Goal: Task Accomplishment & Management: Use online tool/utility

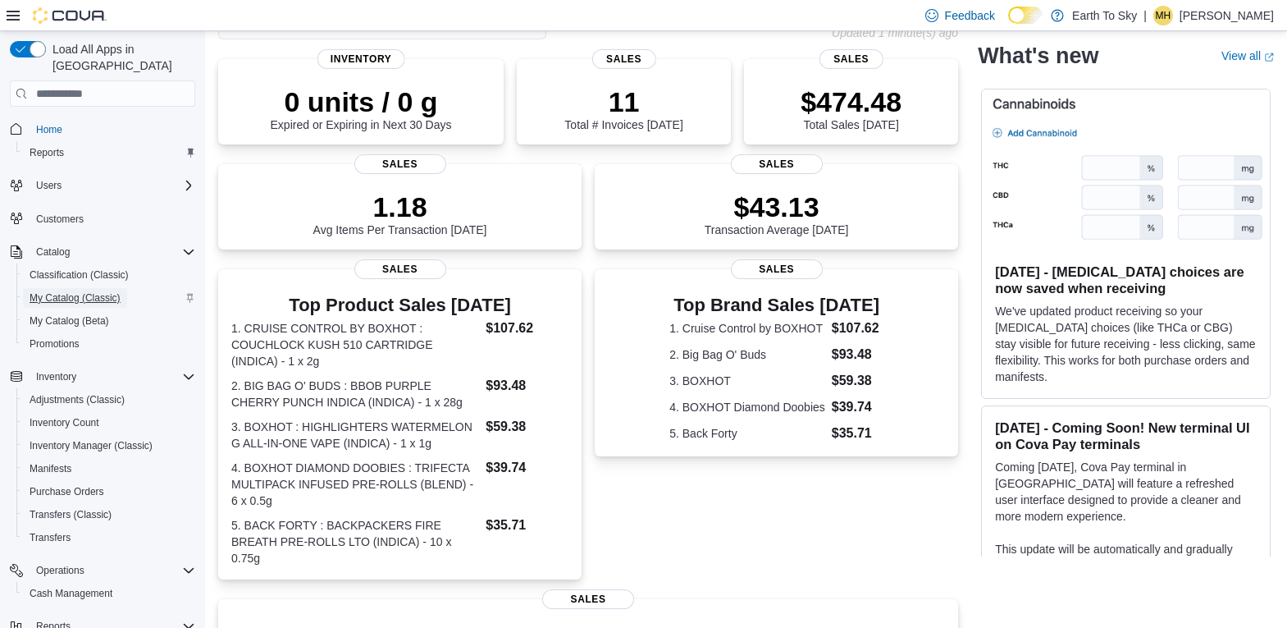
click at [53, 291] on span "My Catalog (Classic)" at bounding box center [75, 297] width 91 height 13
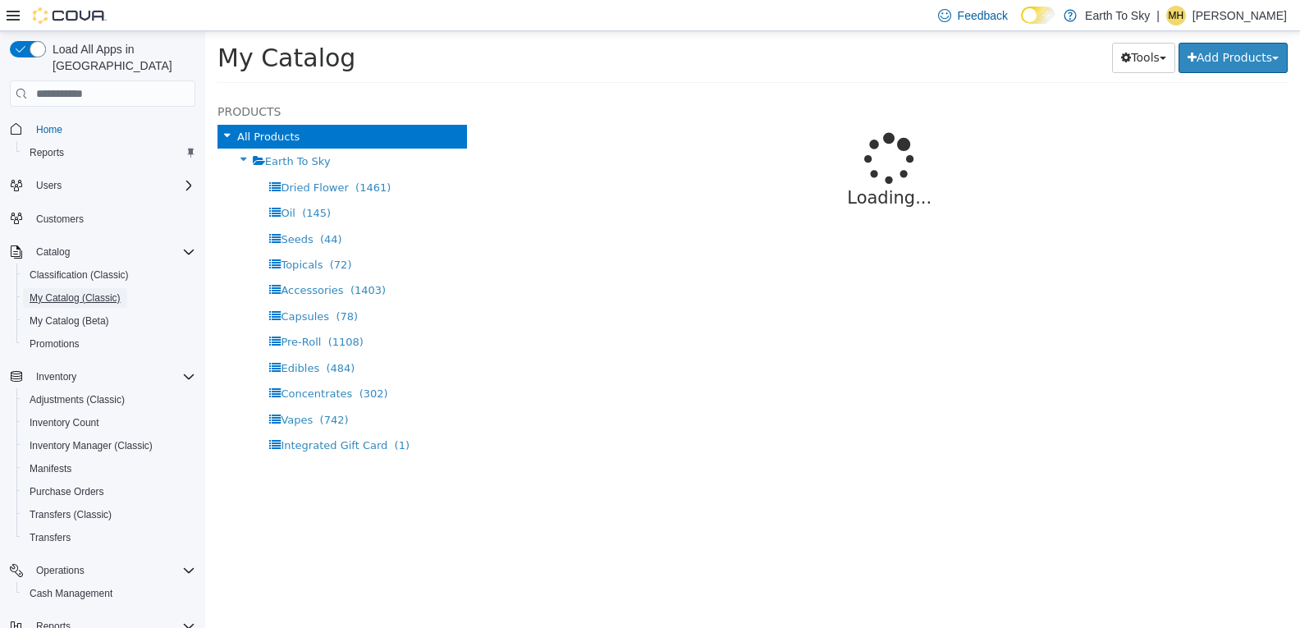
select select "**********"
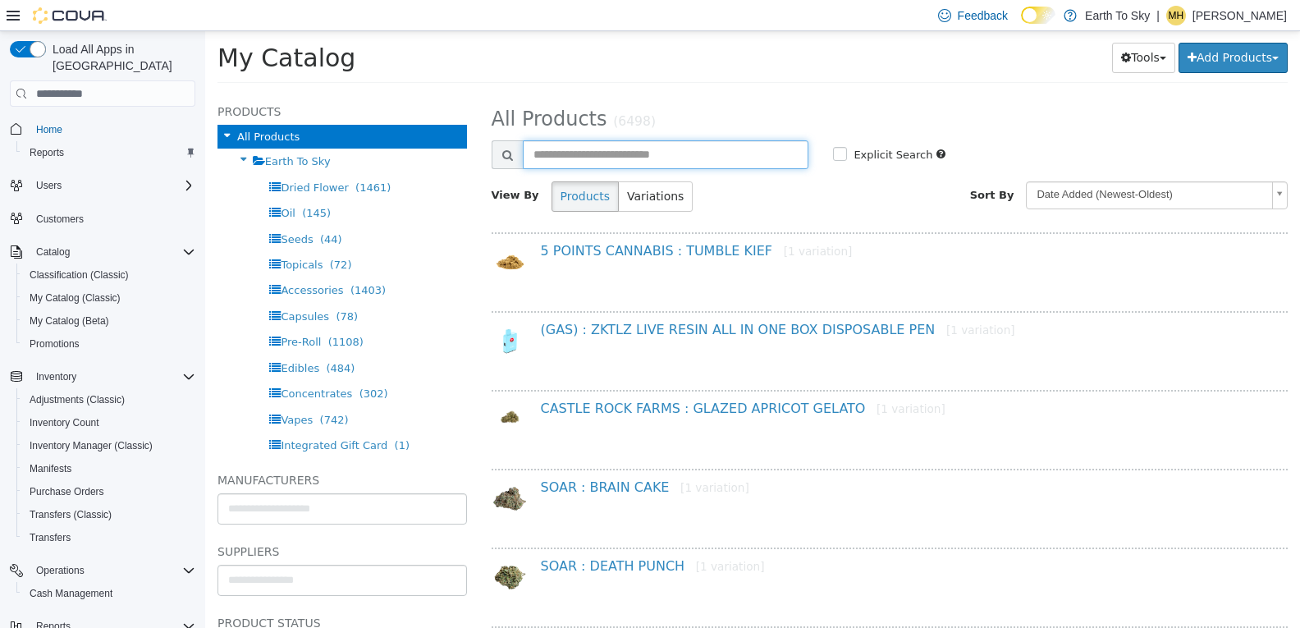
click at [605, 150] on input "text" at bounding box center [666, 154] width 286 height 29
type input "**********"
select select "**********"
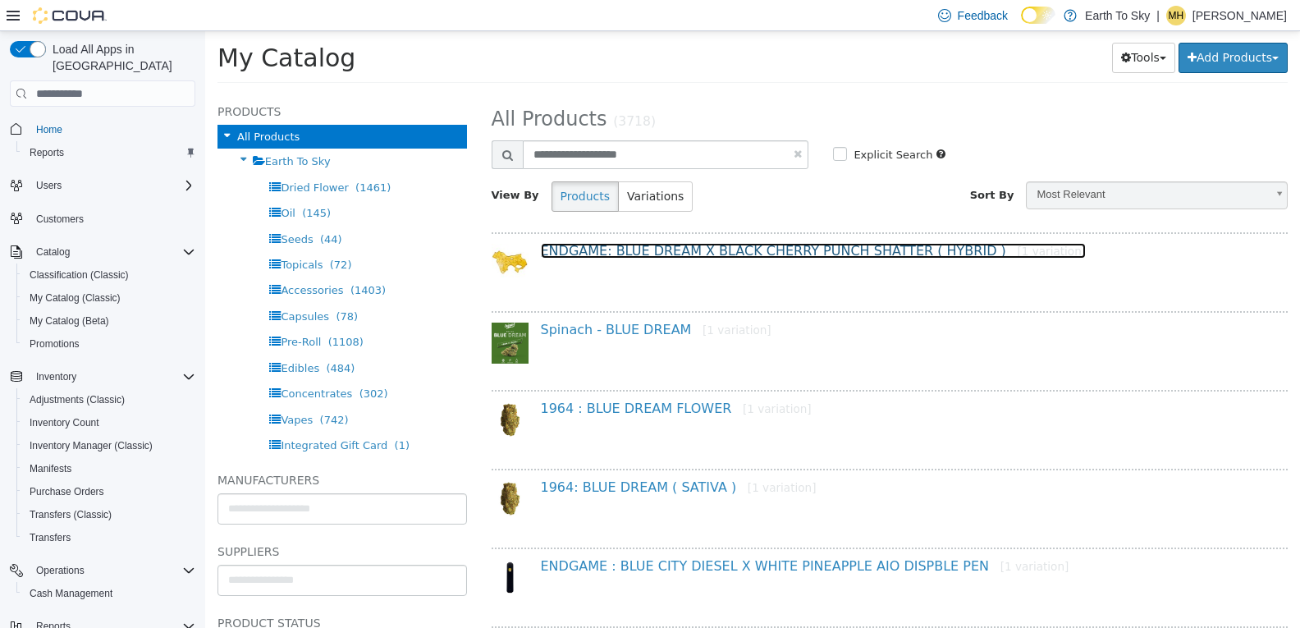
click at [660, 249] on link "ENDGAME: BLUE DREAM X BLACK CHERRY PUNCH SHATTER ( HYBRID ) [1 variation]" at bounding box center [814, 251] width 546 height 16
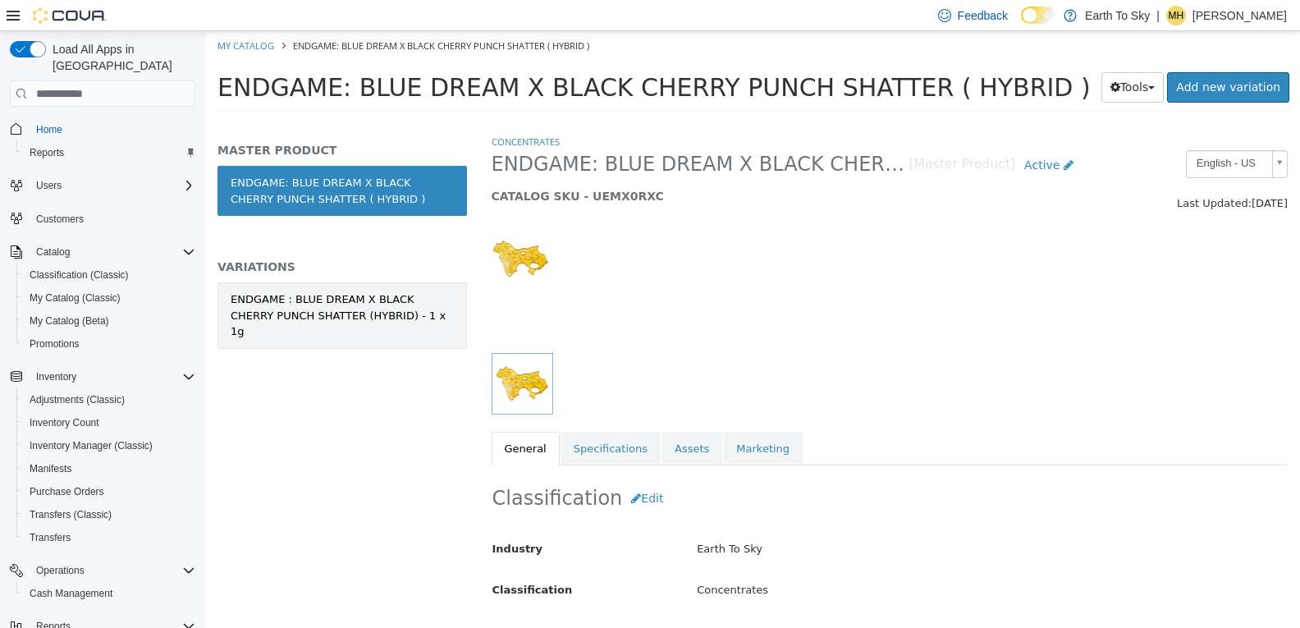
click at [429, 316] on div "ENDGAME : BLUE DREAM X BLACK CHERRY PUNCH SHATTER (HYBRID) - 1 x 1g" at bounding box center [342, 315] width 223 height 48
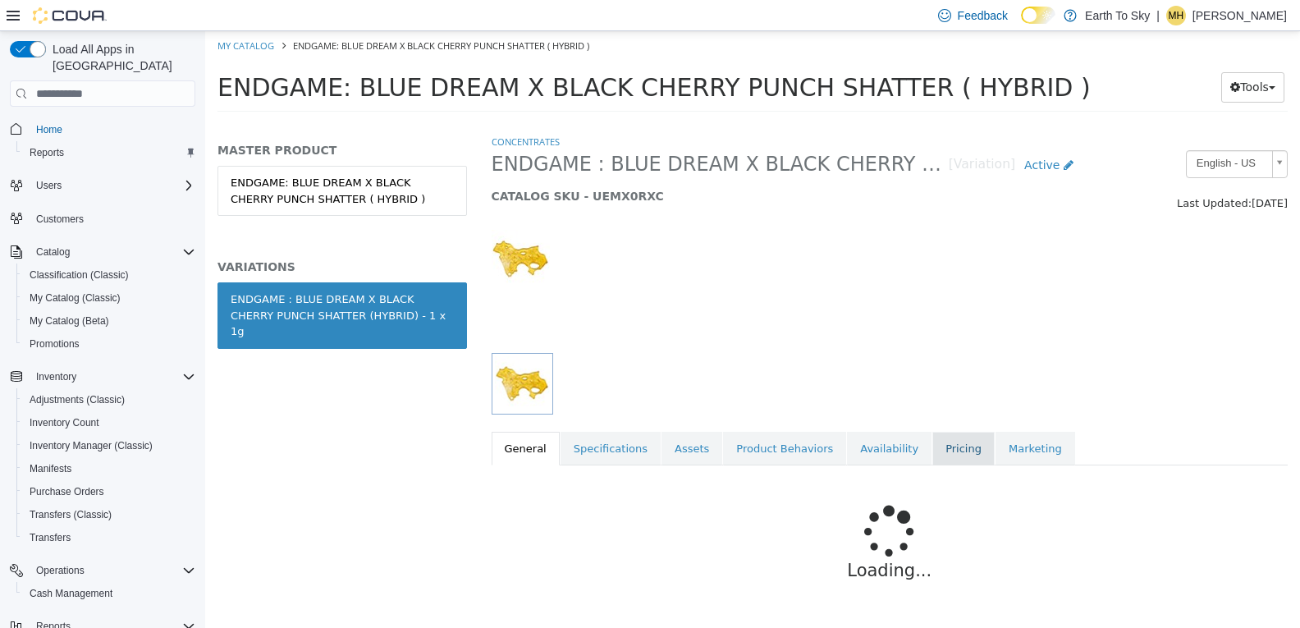
click at [932, 450] on link "Pricing" at bounding box center [963, 449] width 62 height 34
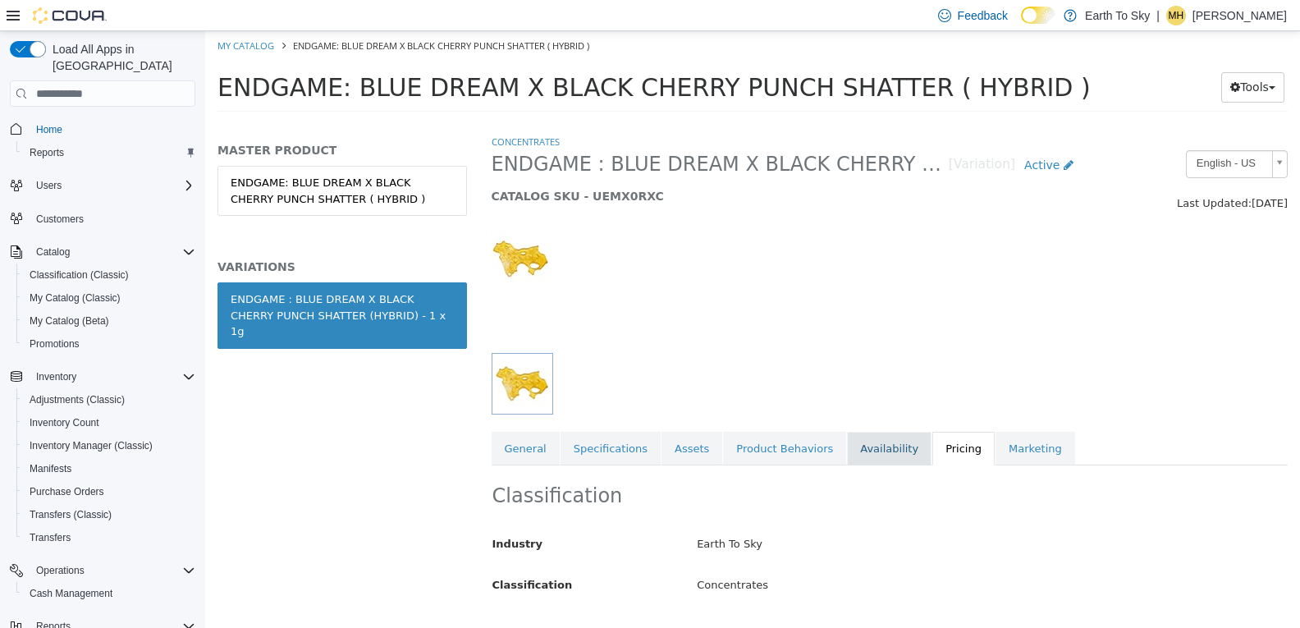
click at [872, 450] on link "Availability" at bounding box center [889, 449] width 85 height 34
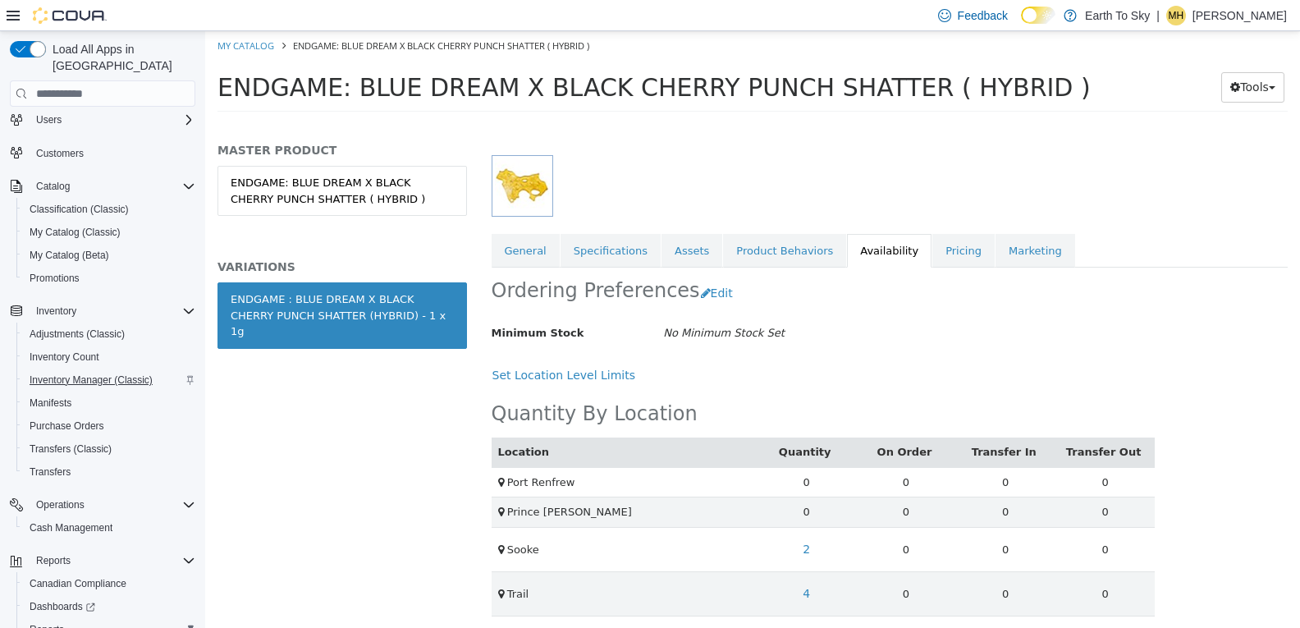
scroll to position [137, 0]
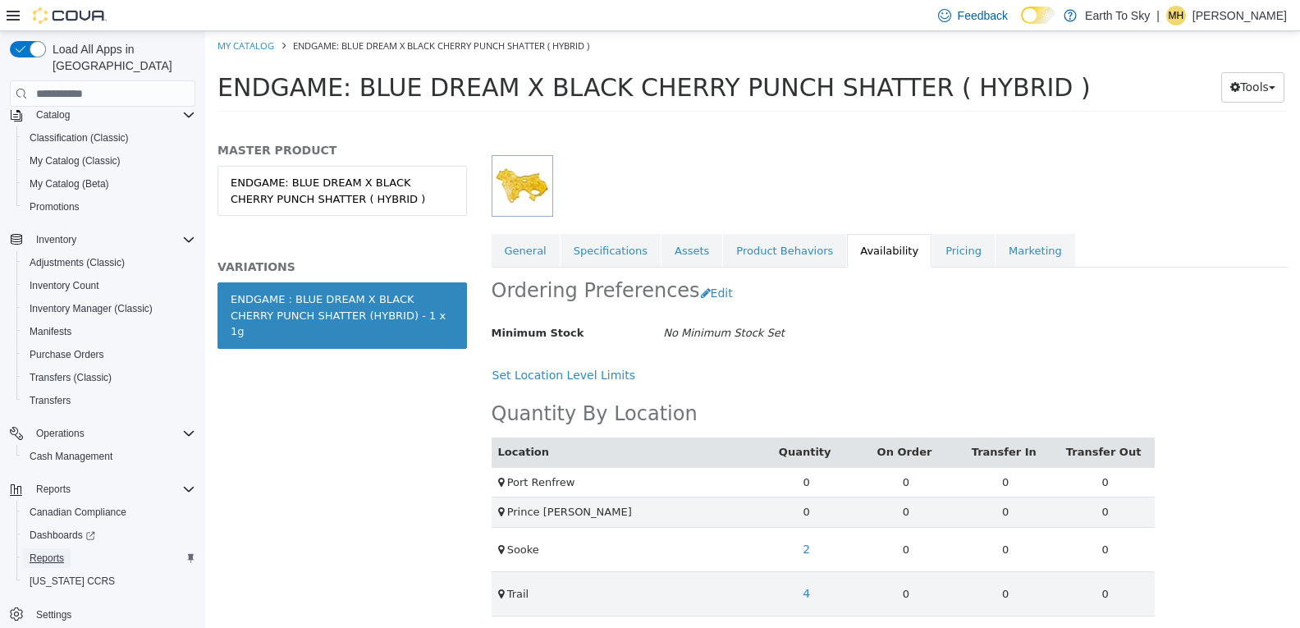
click at [62, 551] on span "Reports" at bounding box center [47, 557] width 34 height 13
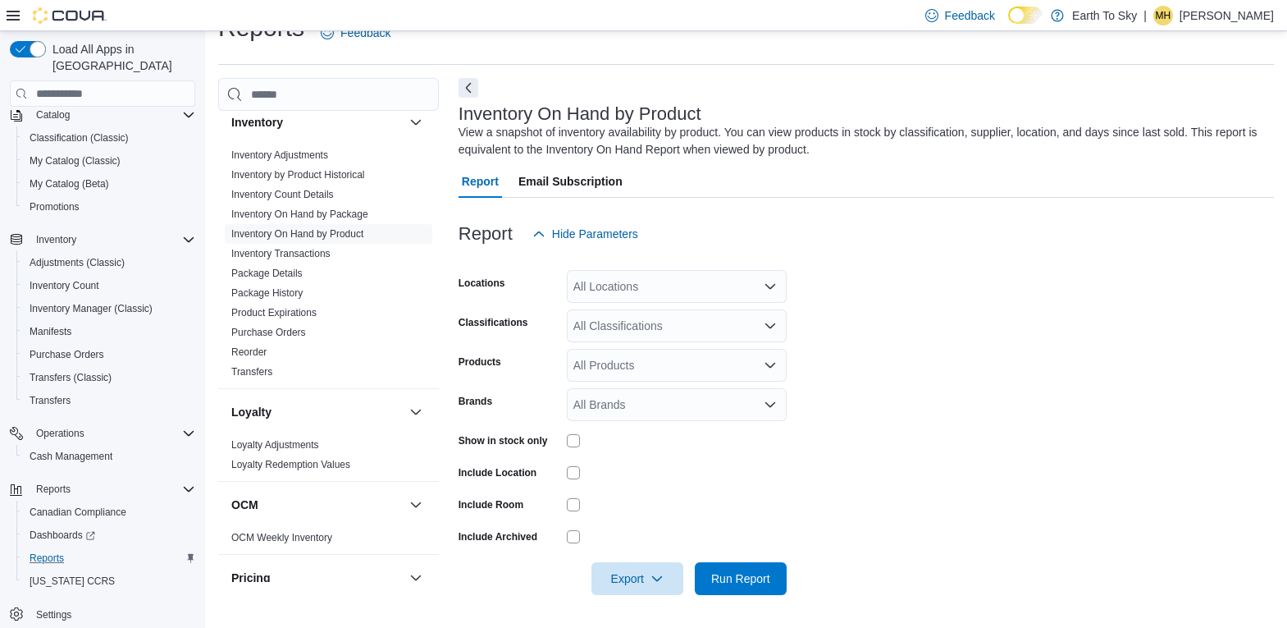
scroll to position [520, 0]
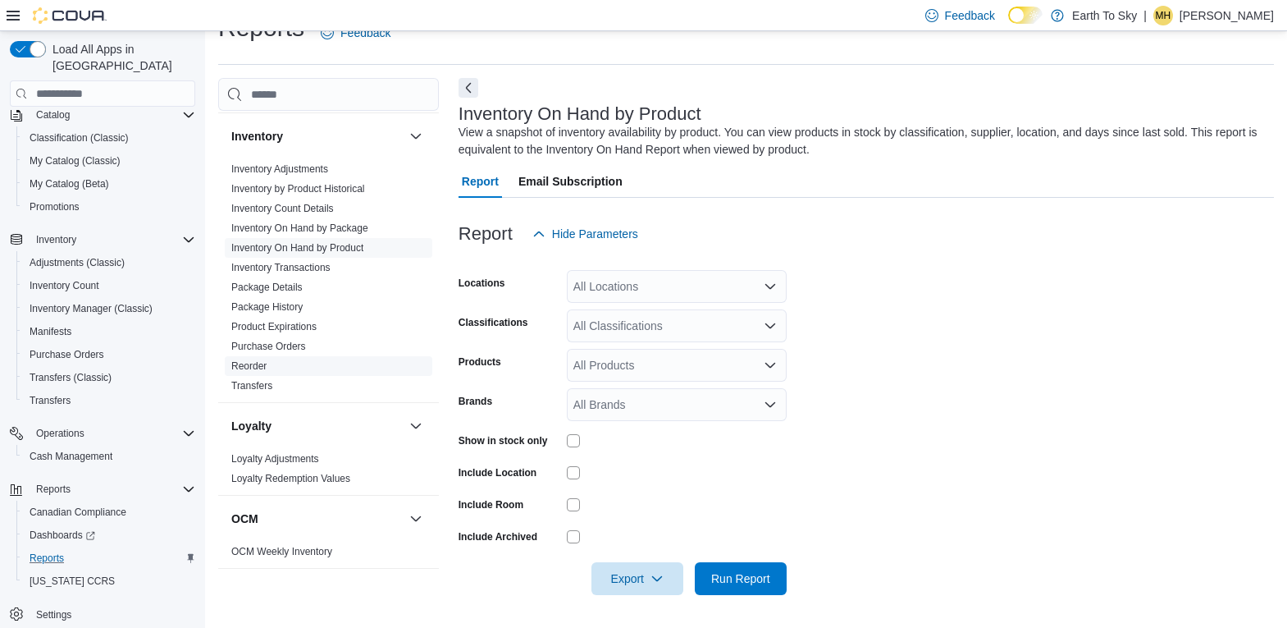
click at [253, 368] on link "Reorder" at bounding box center [248, 365] width 35 height 11
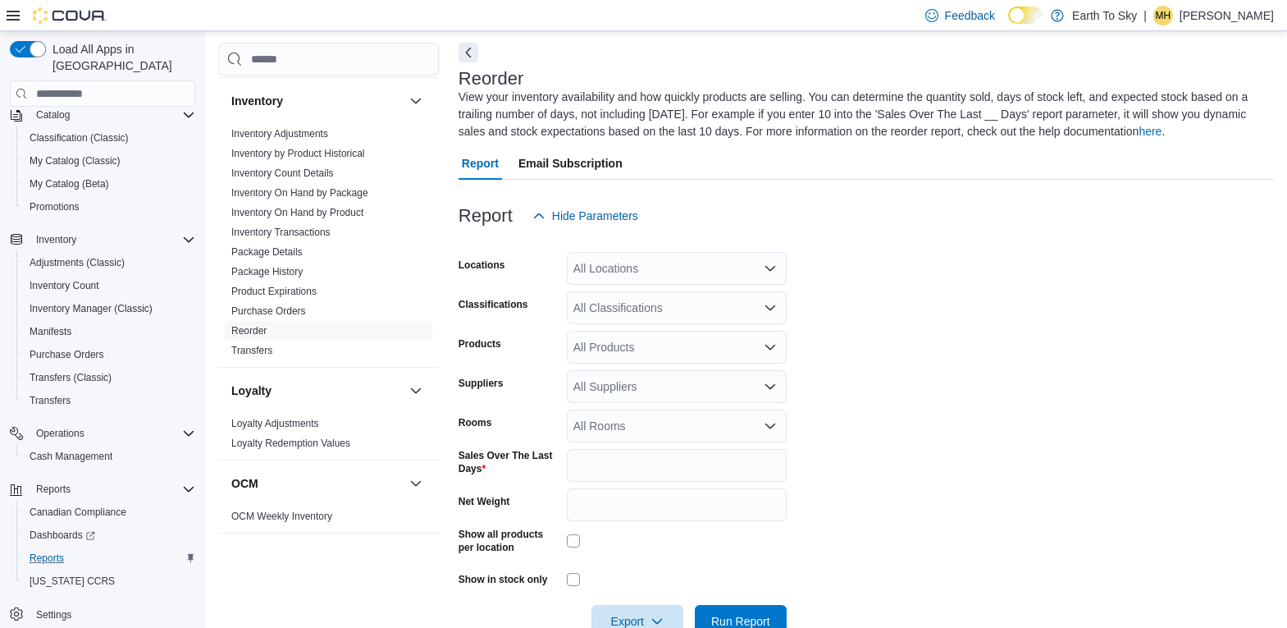
scroll to position [72, 0]
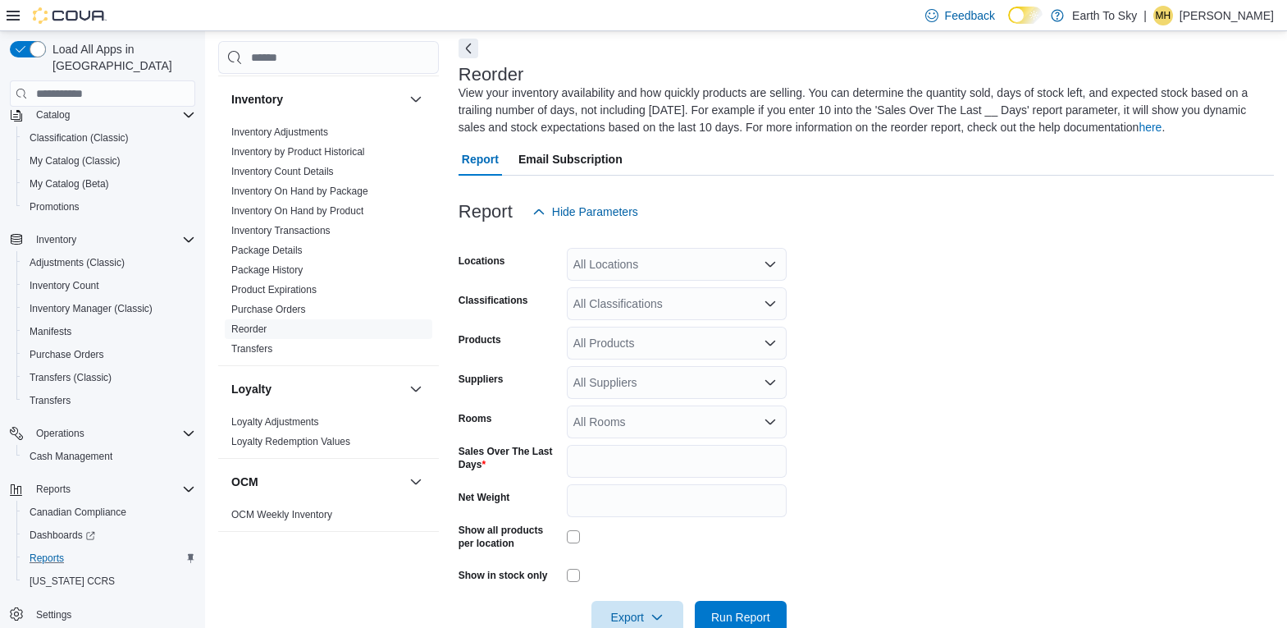
click at [735, 269] on div "All Locations" at bounding box center [677, 264] width 220 height 33
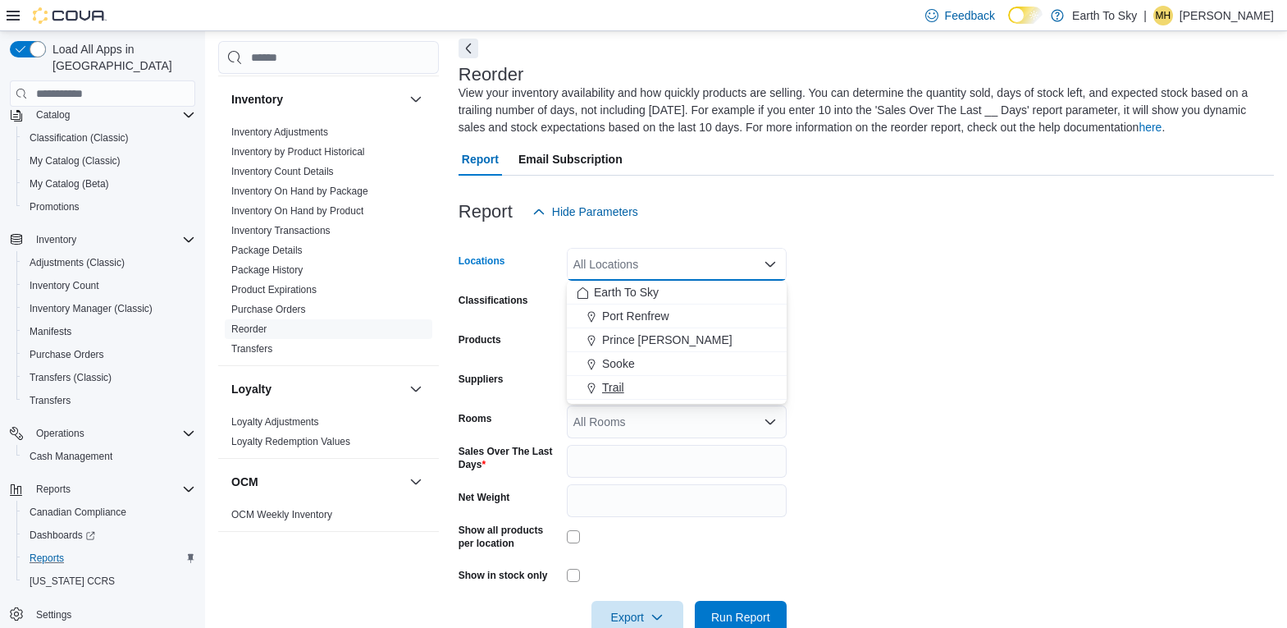
click at [669, 388] on div "Trail" at bounding box center [677, 387] width 200 height 16
click at [892, 318] on form "Locations Trail Combo box. Selected. Trail. Press Backspace to delete Trail. Co…" at bounding box center [866, 430] width 815 height 405
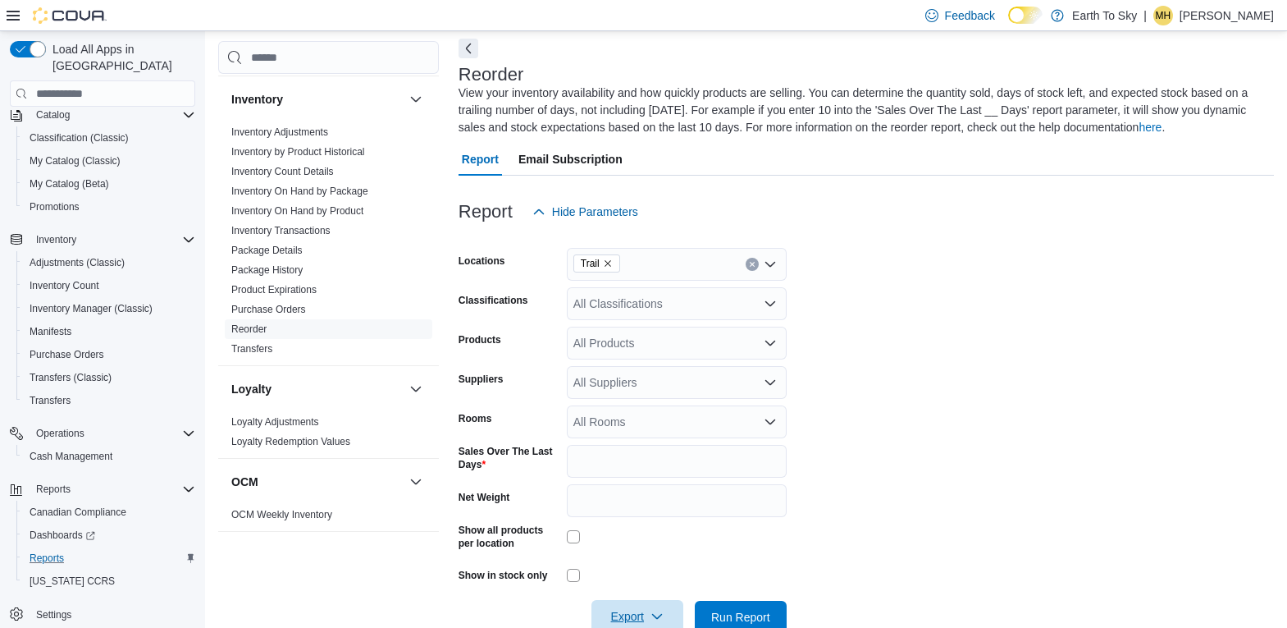
click at [649, 618] on span "Export" at bounding box center [637, 616] width 72 height 33
click at [660, 523] on span "Export to Excel" at bounding box center [640, 518] width 74 height 13
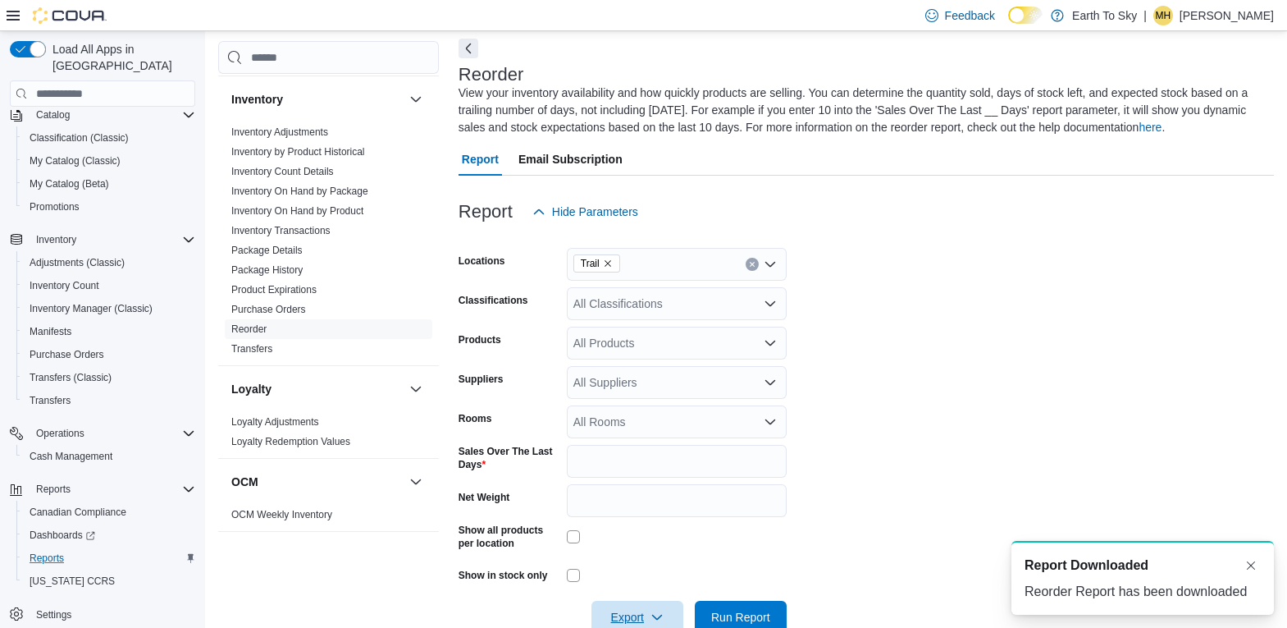
scroll to position [0, 0]
